Goal: Task Accomplishment & Management: Use online tool/utility

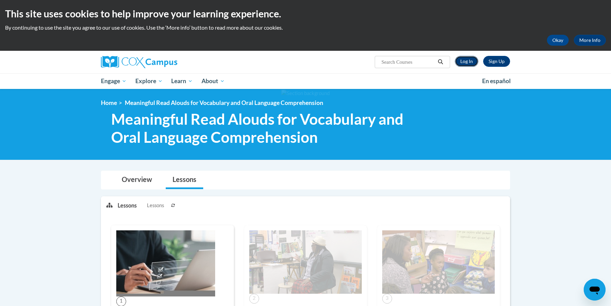
click at [468, 60] on link "Log In" at bounding box center [467, 61] width 24 height 11
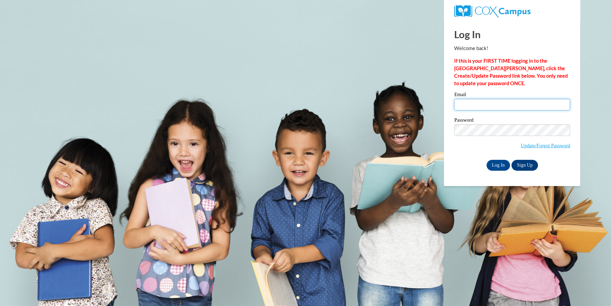
click at [487, 108] on input "Email" at bounding box center [512, 105] width 116 height 12
type input "[EMAIL_ADDRESS][DOMAIN_NAME]"
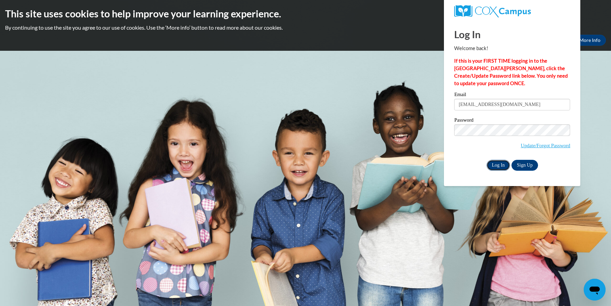
click at [494, 164] on input "Log In" at bounding box center [498, 165] width 24 height 11
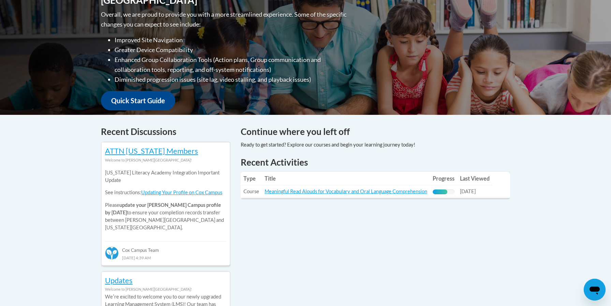
scroll to position [182, 0]
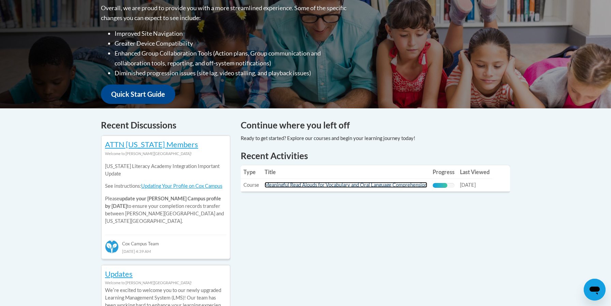
click at [368, 186] on link "Meaningful Read Alouds for Vocabulary and Oral Language Comprehension" at bounding box center [345, 185] width 163 height 6
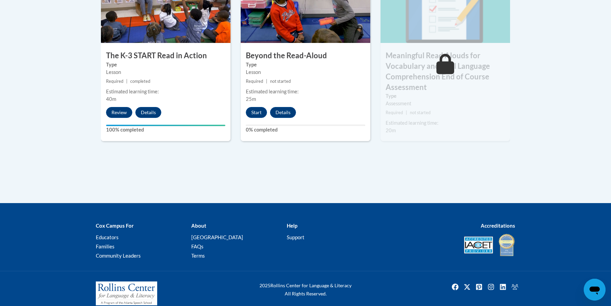
scroll to position [459, 0]
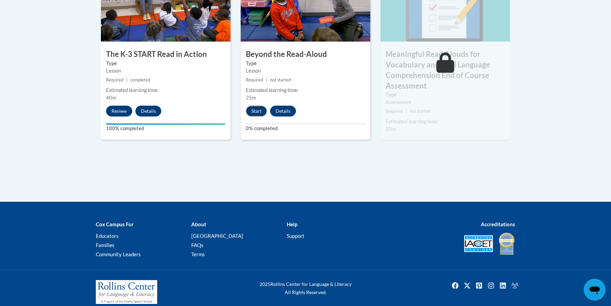
click at [258, 111] on button "Start" at bounding box center [256, 111] width 21 height 11
